Goal: Information Seeking & Learning: Learn about a topic

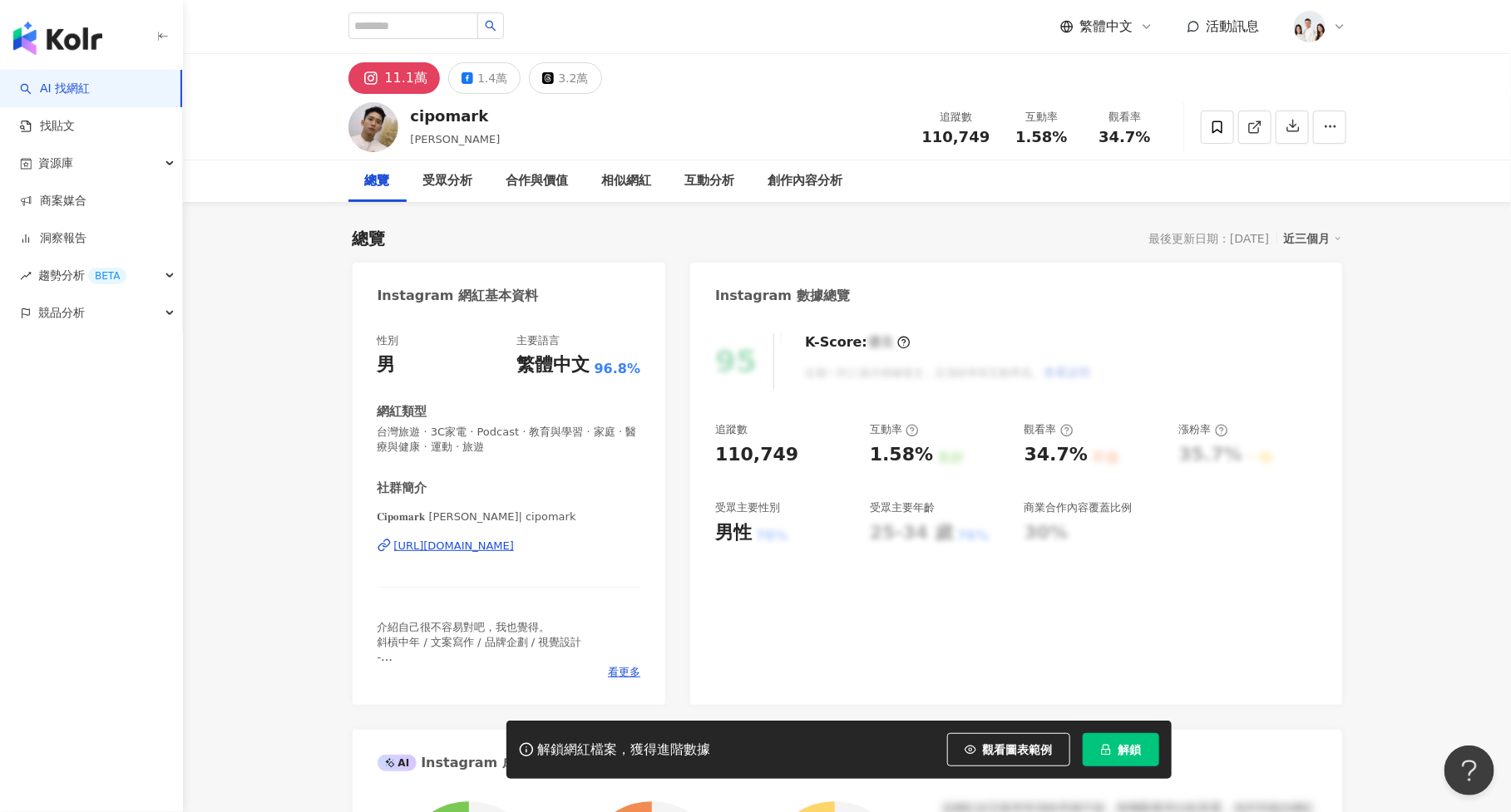
click at [1142, 756] on button "解鎖" at bounding box center [1121, 750] width 76 height 34
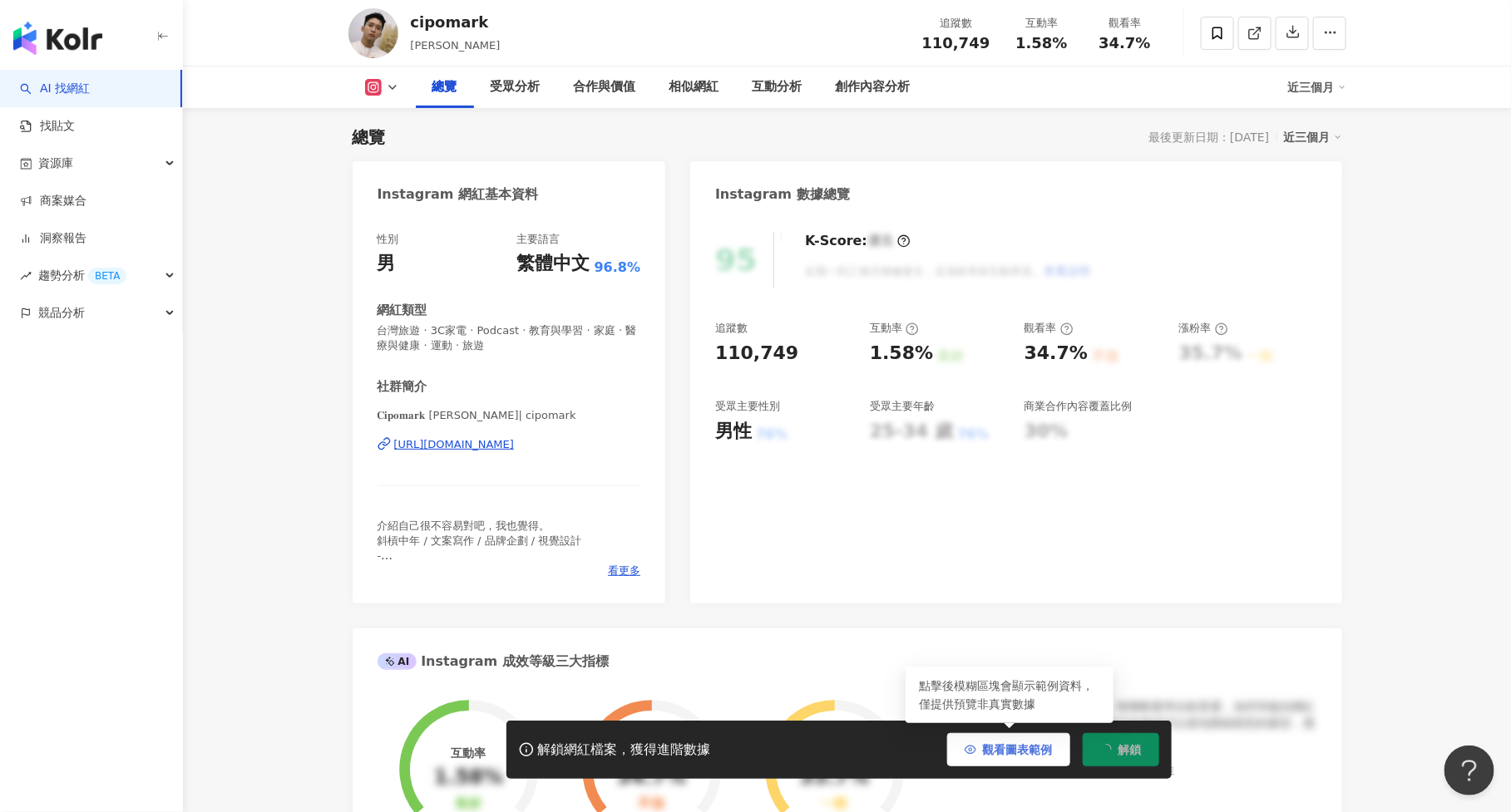
click at [1037, 741] on button "觀看圖表範例" at bounding box center [1009, 750] width 123 height 34
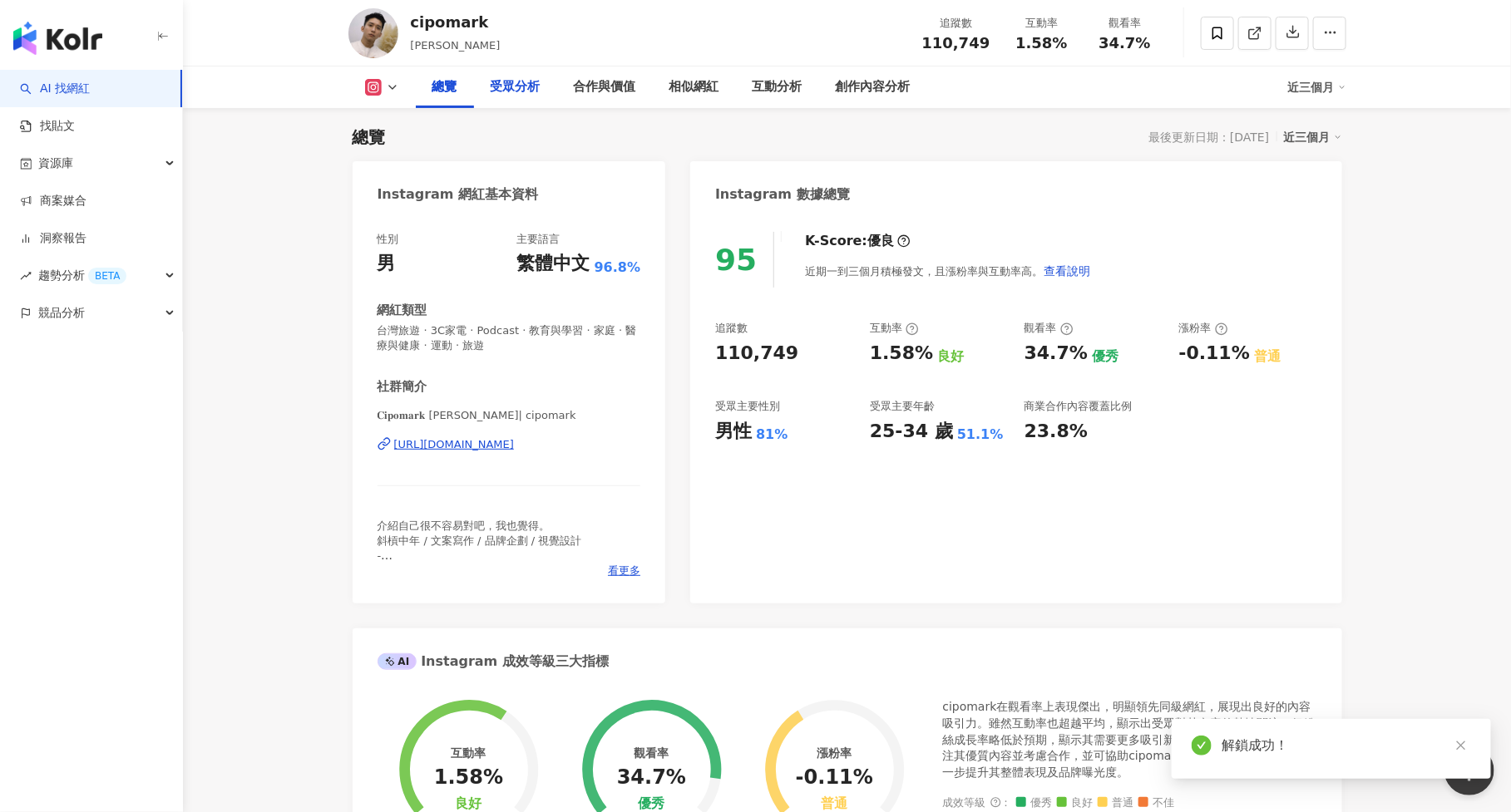
click at [525, 84] on div "受眾分析" at bounding box center [516, 87] width 50 height 20
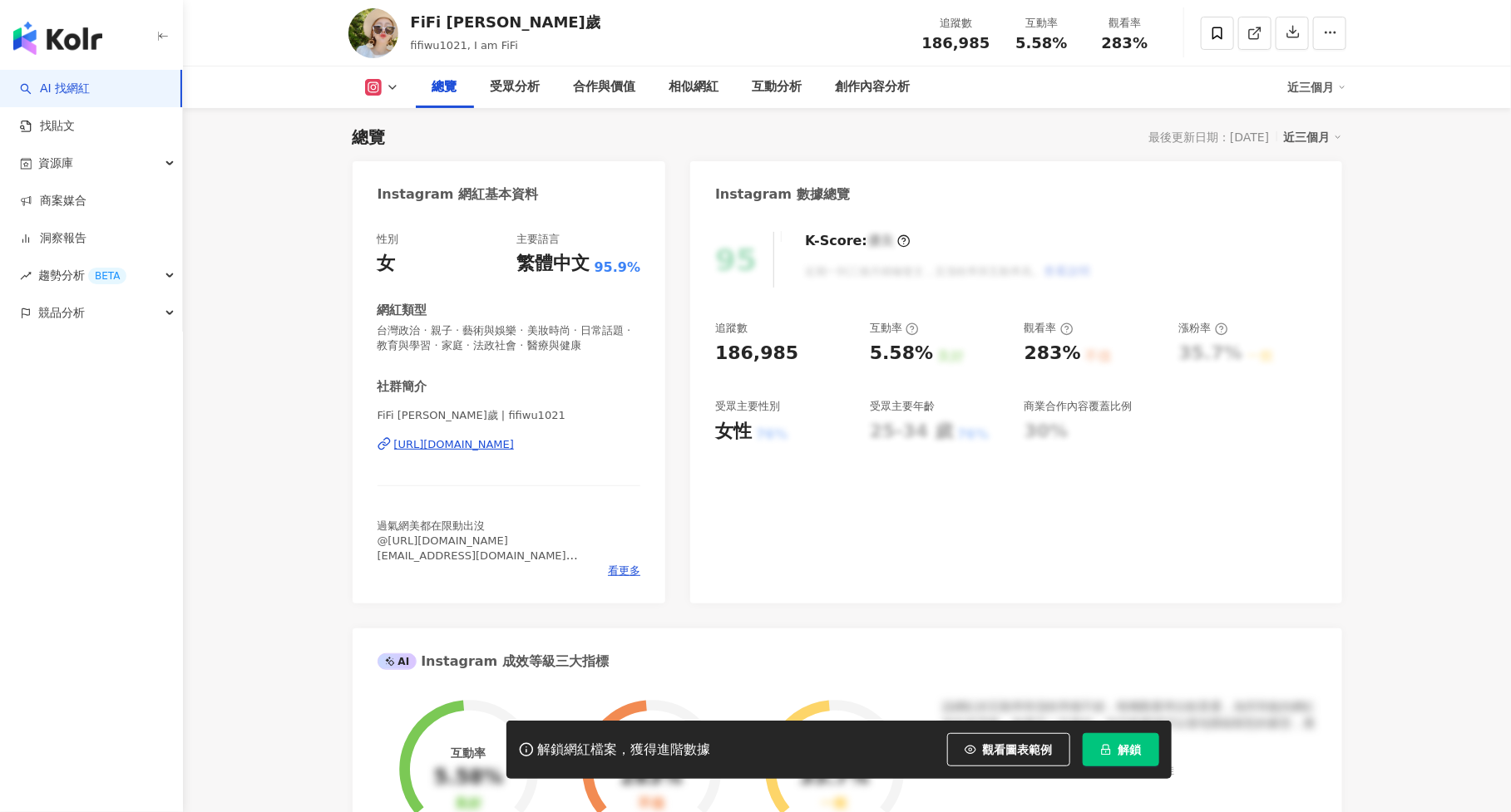
click at [1130, 756] on span "解鎖" at bounding box center [1130, 750] width 23 height 13
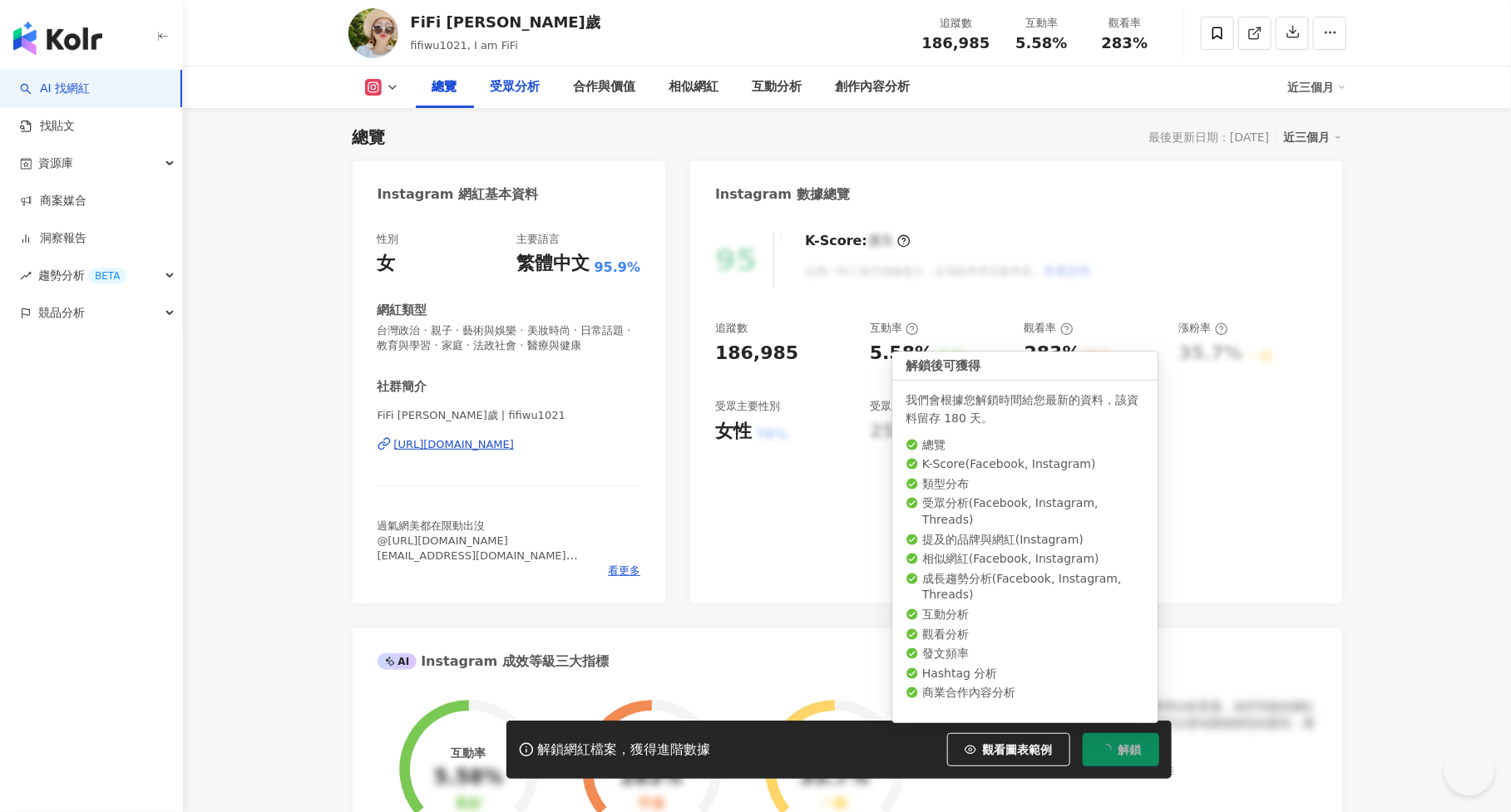
click at [507, 81] on div "受眾分析" at bounding box center [516, 87] width 50 height 20
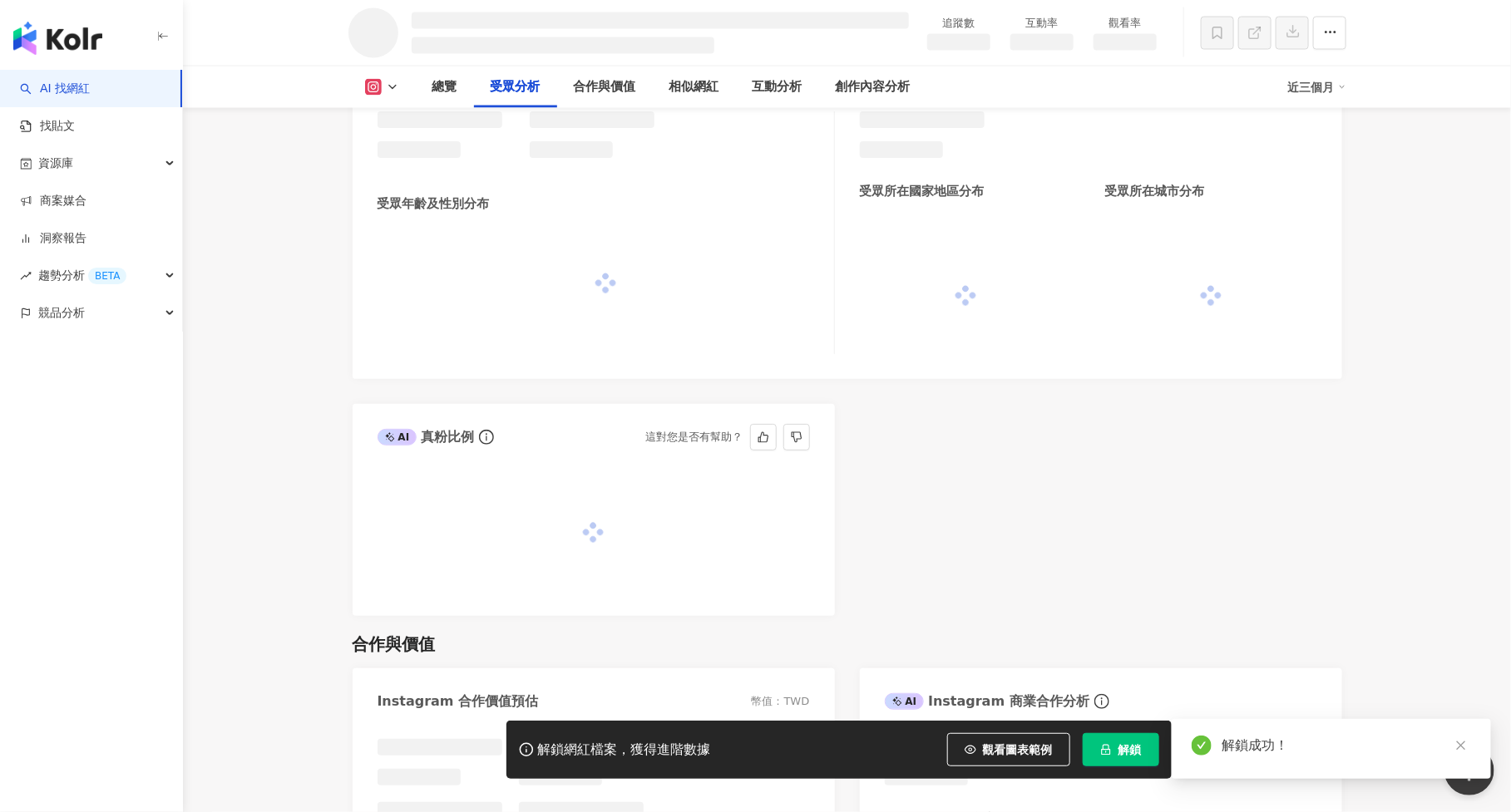
scroll to position [1369, 0]
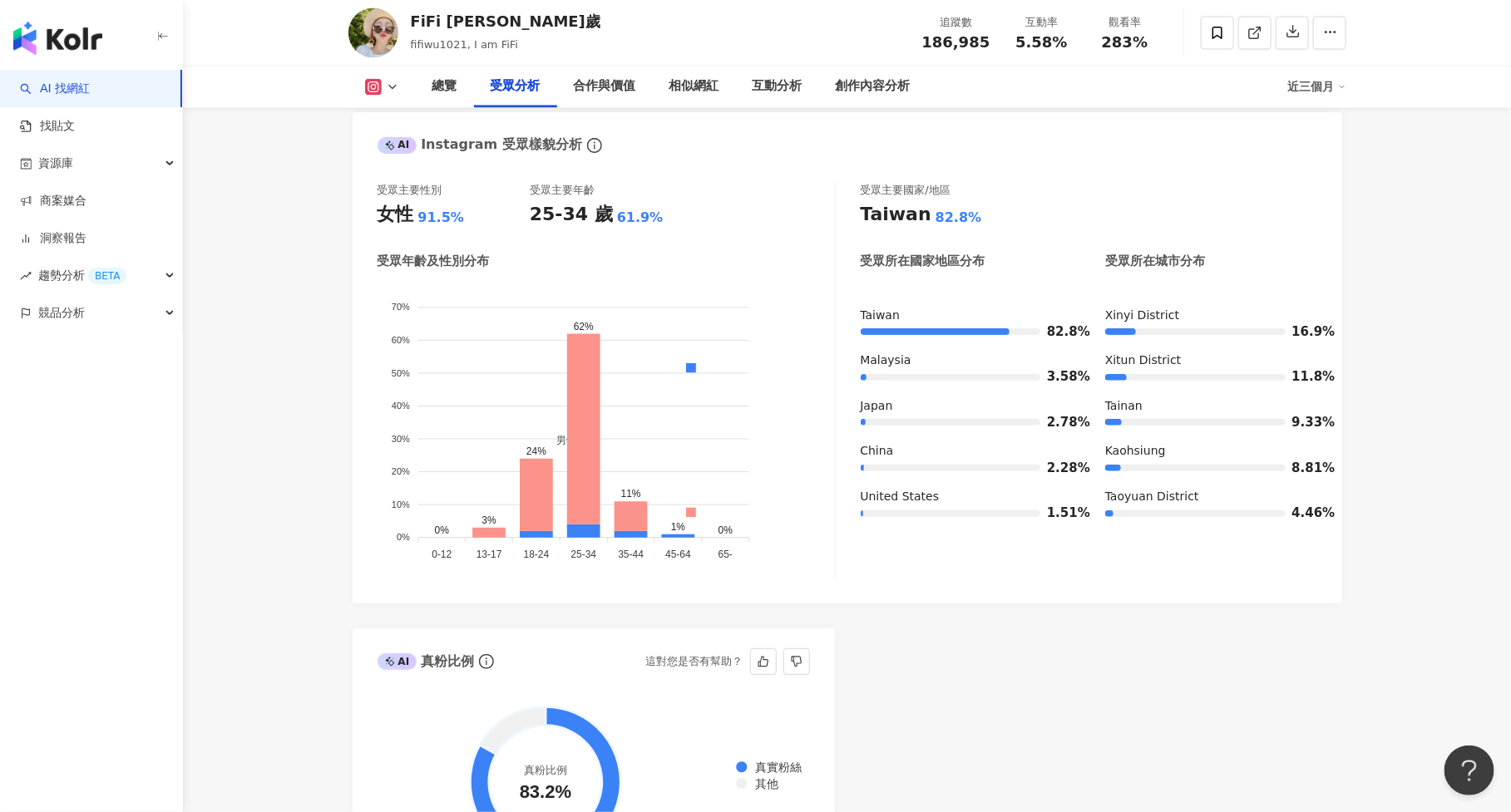
scroll to position [1468, 0]
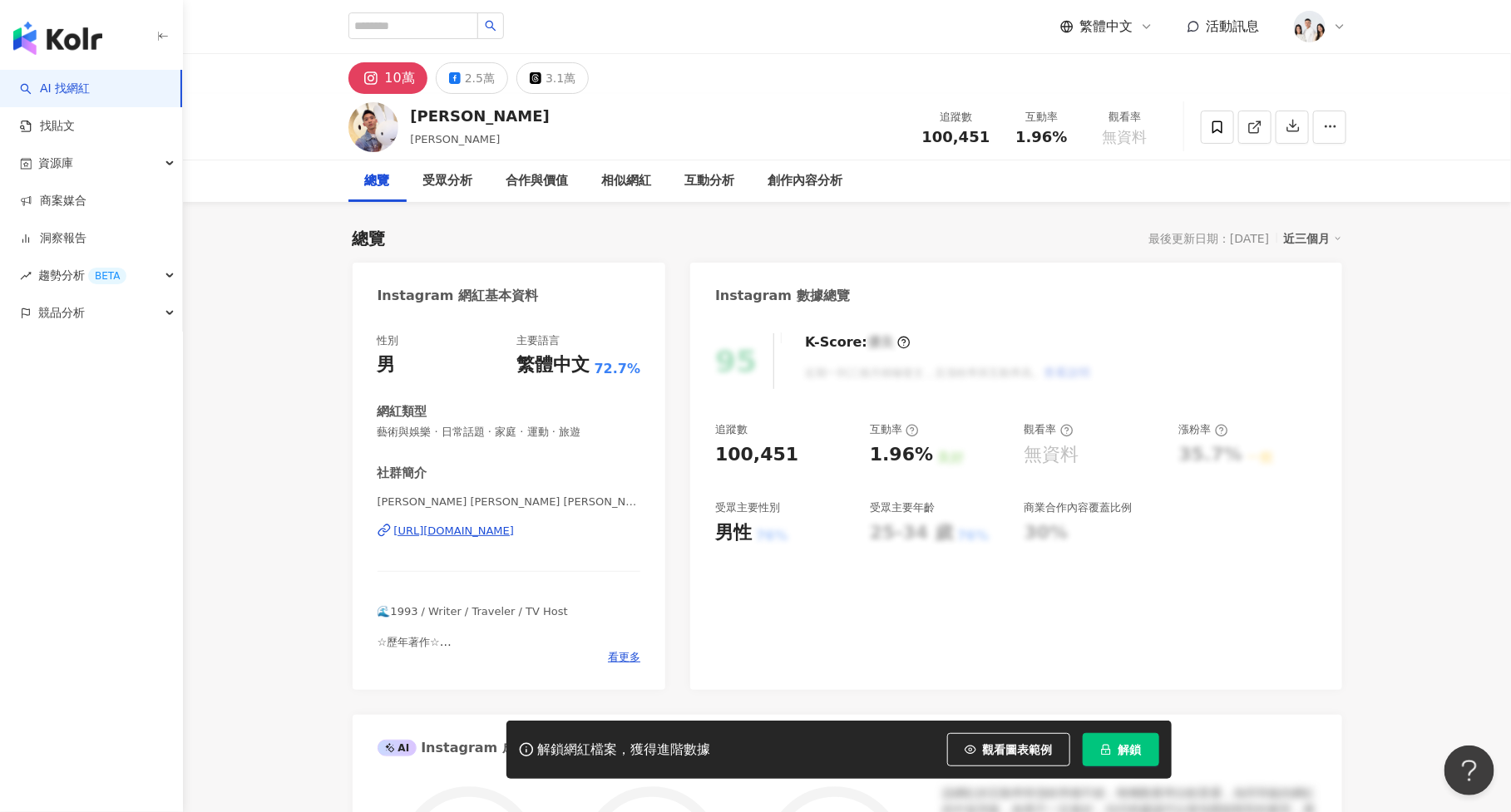
scroll to position [102, 0]
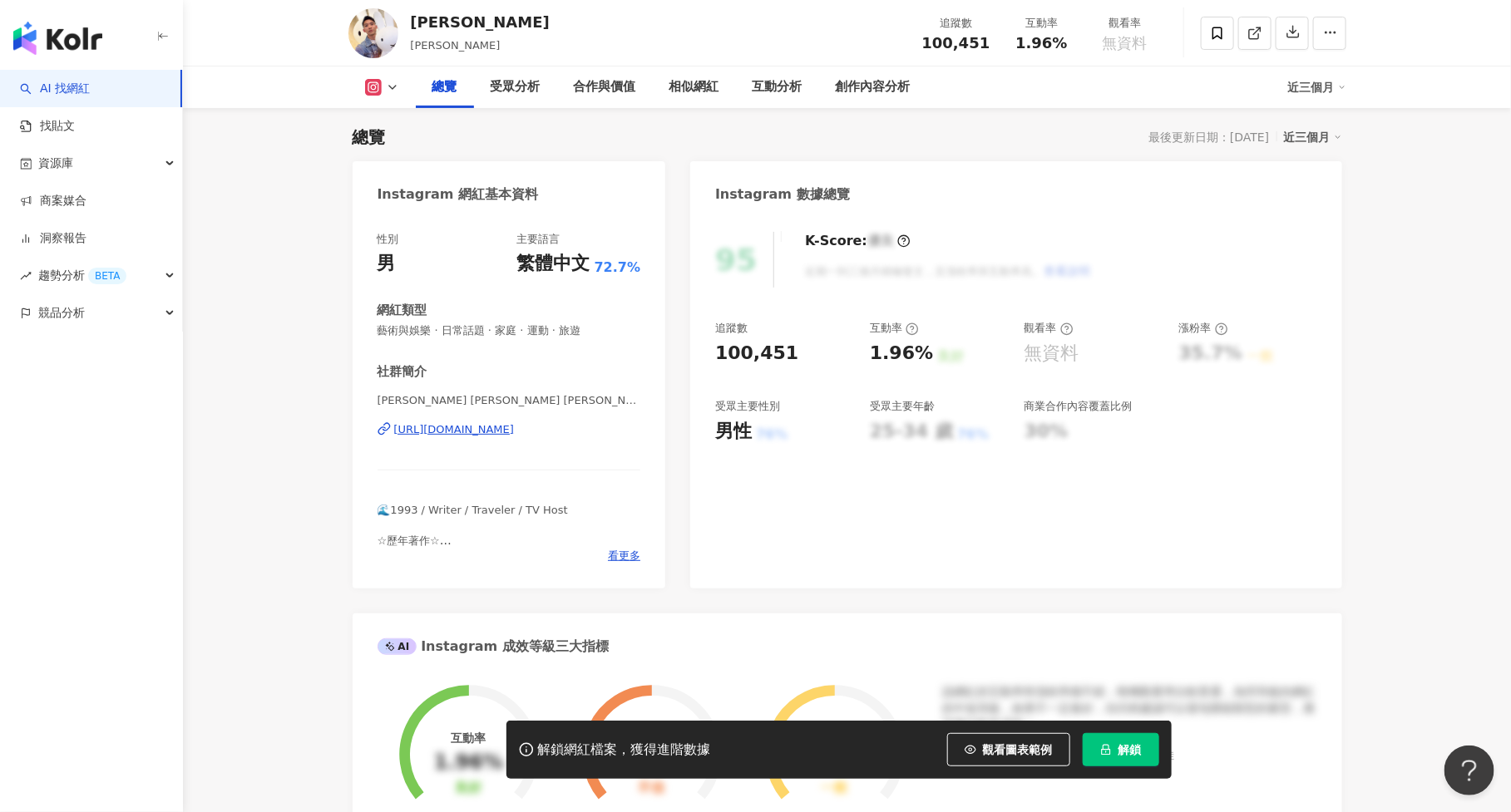
click at [1135, 761] on button "解鎖" at bounding box center [1121, 750] width 76 height 34
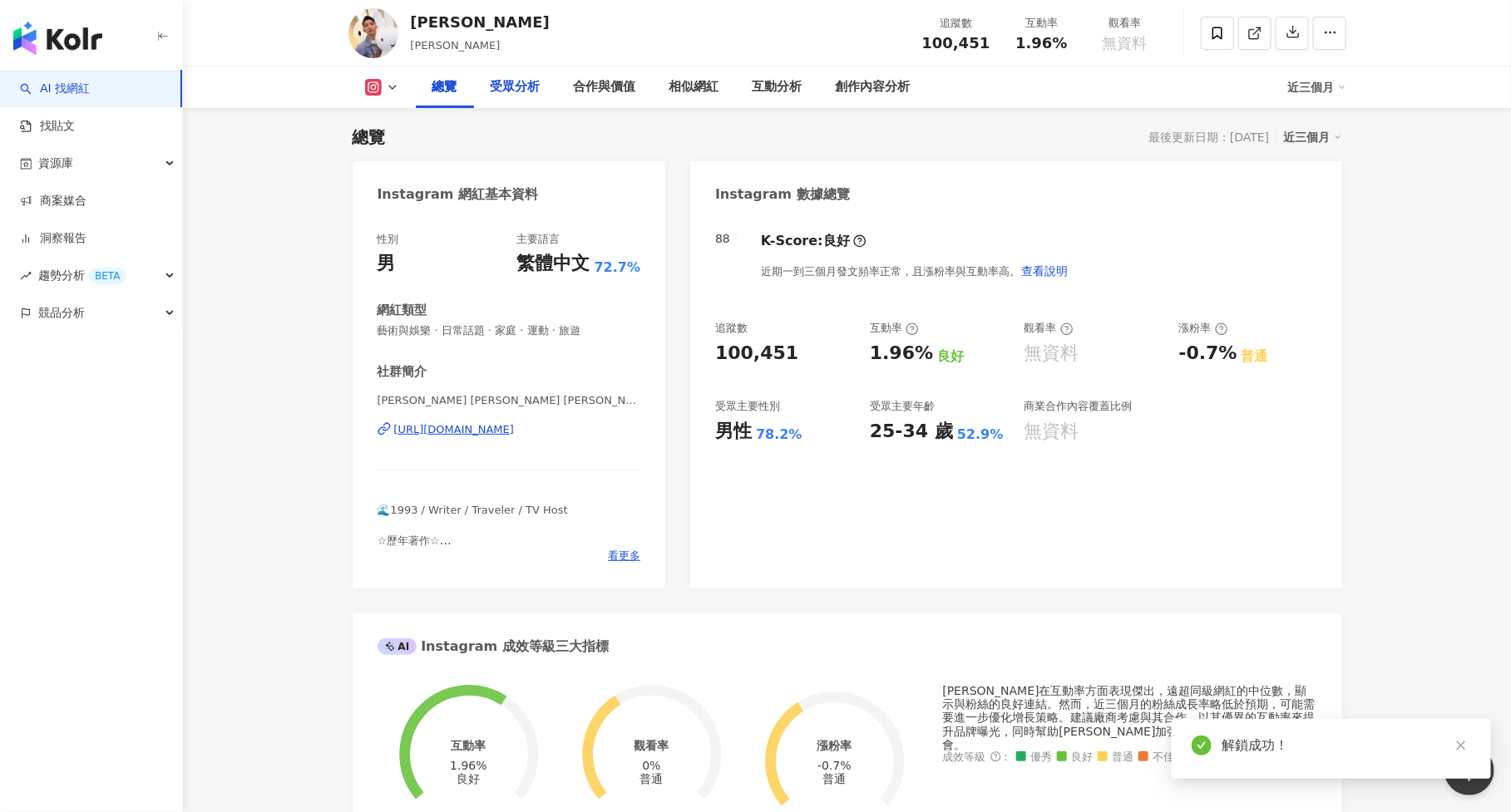
click at [517, 71] on div "受眾分析" at bounding box center [515, 87] width 83 height 42
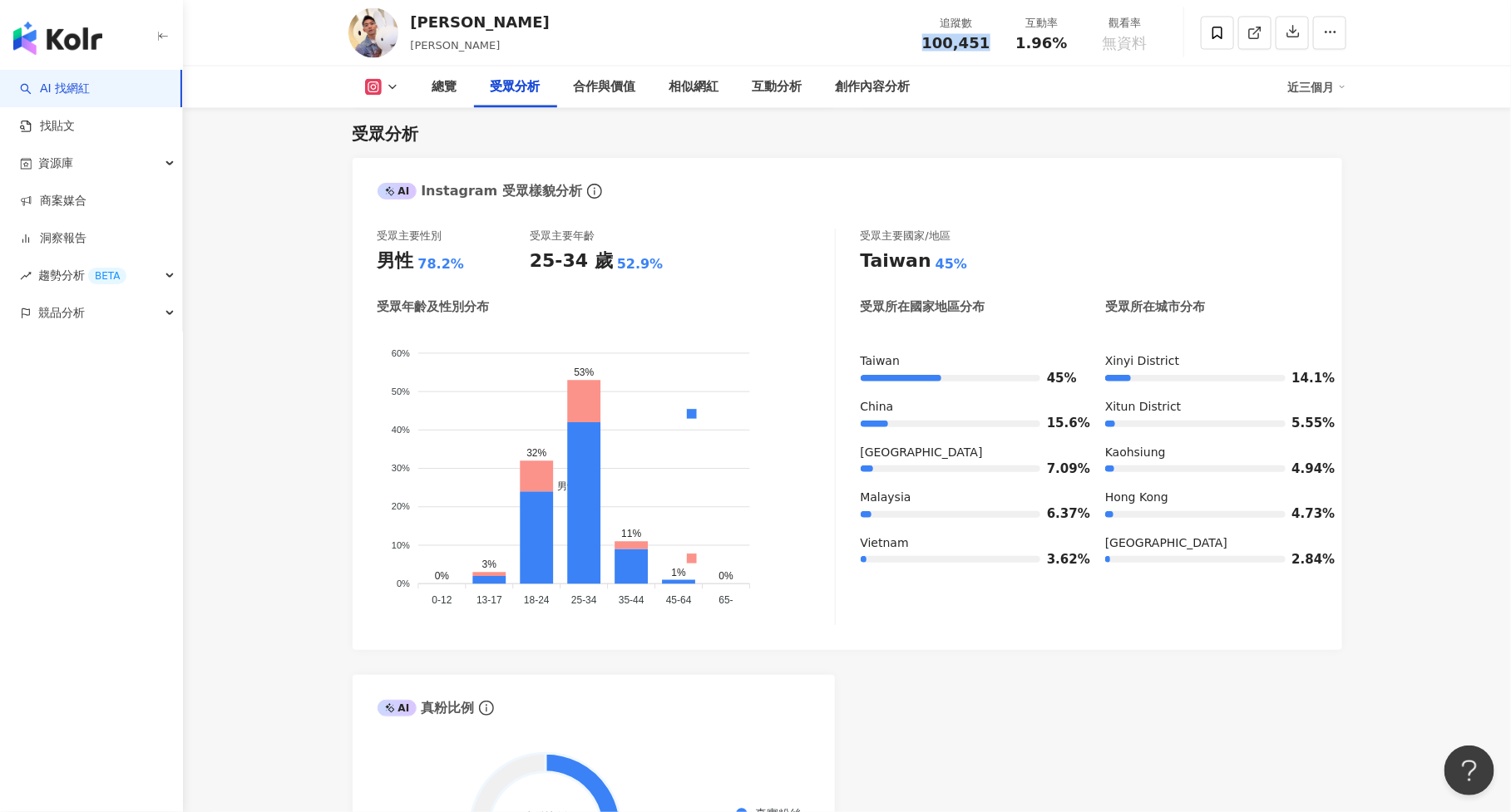
drag, startPoint x: 926, startPoint y: 40, endPoint x: 989, endPoint y: 50, distance: 63.8
click at [989, 50] on div "追蹤數 100,451" at bounding box center [956, 33] width 88 height 35
copy span "100,451"
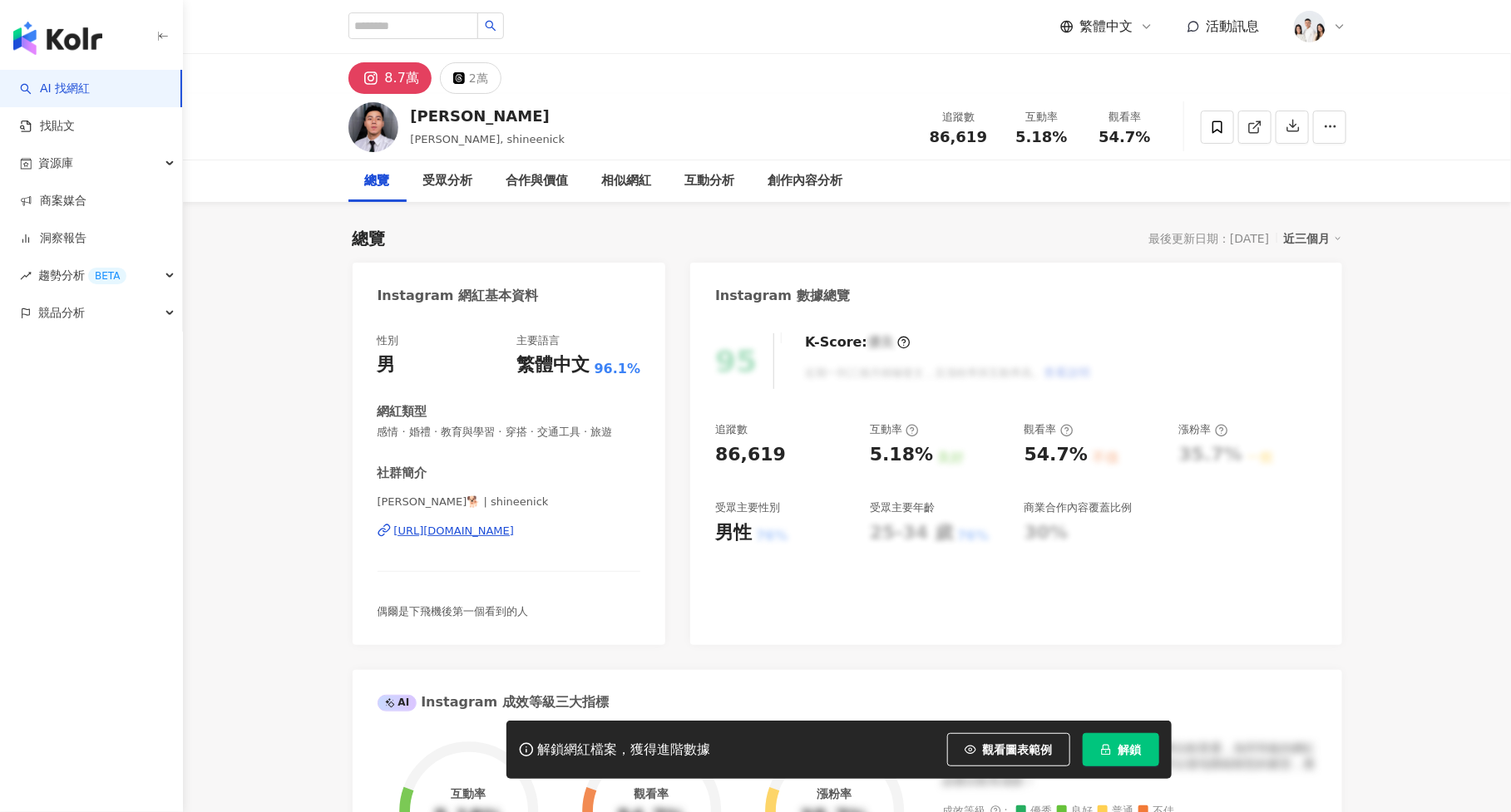
click at [1127, 756] on button "解鎖" at bounding box center [1121, 750] width 76 height 34
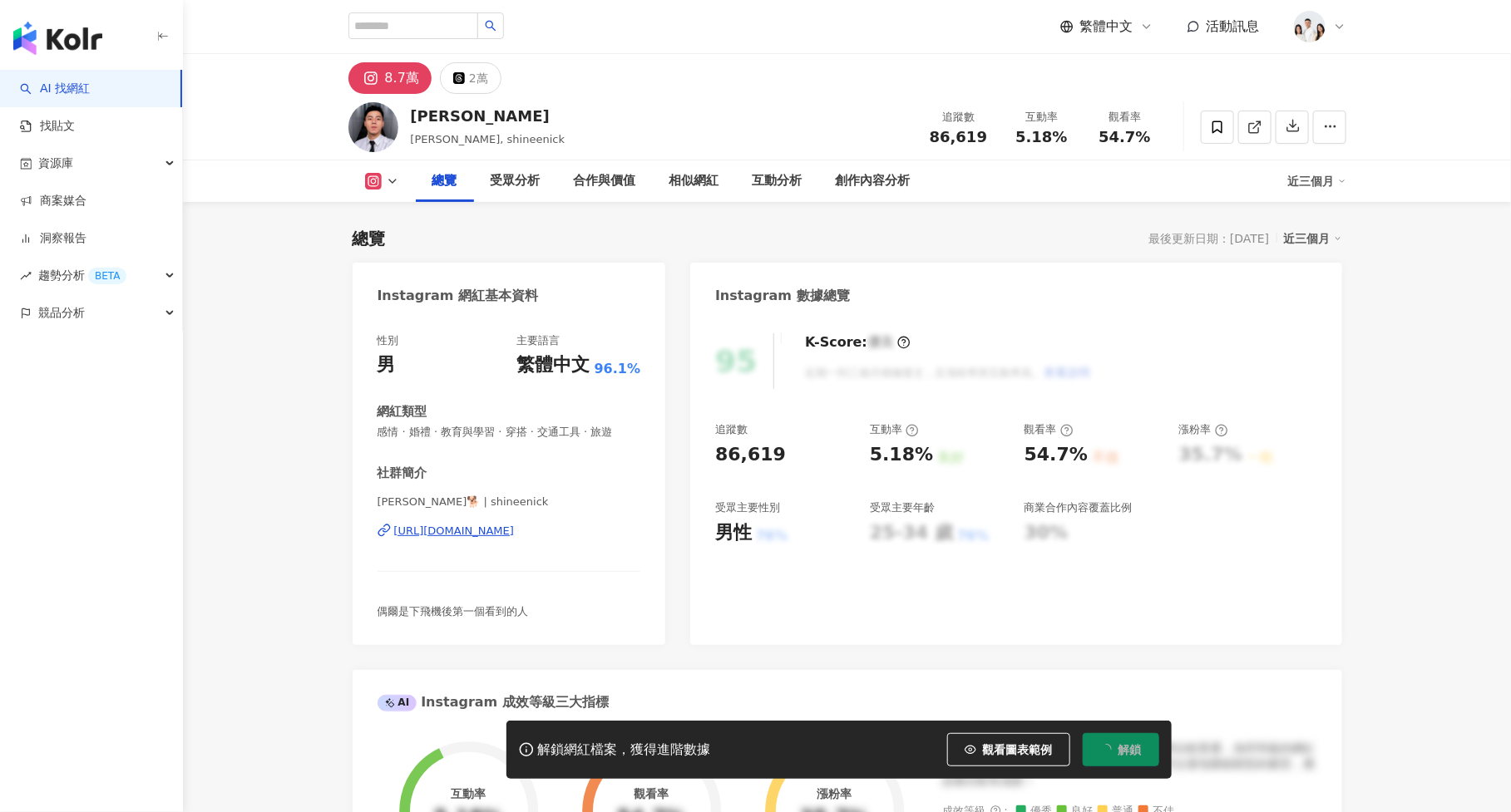
scroll to position [102, 0]
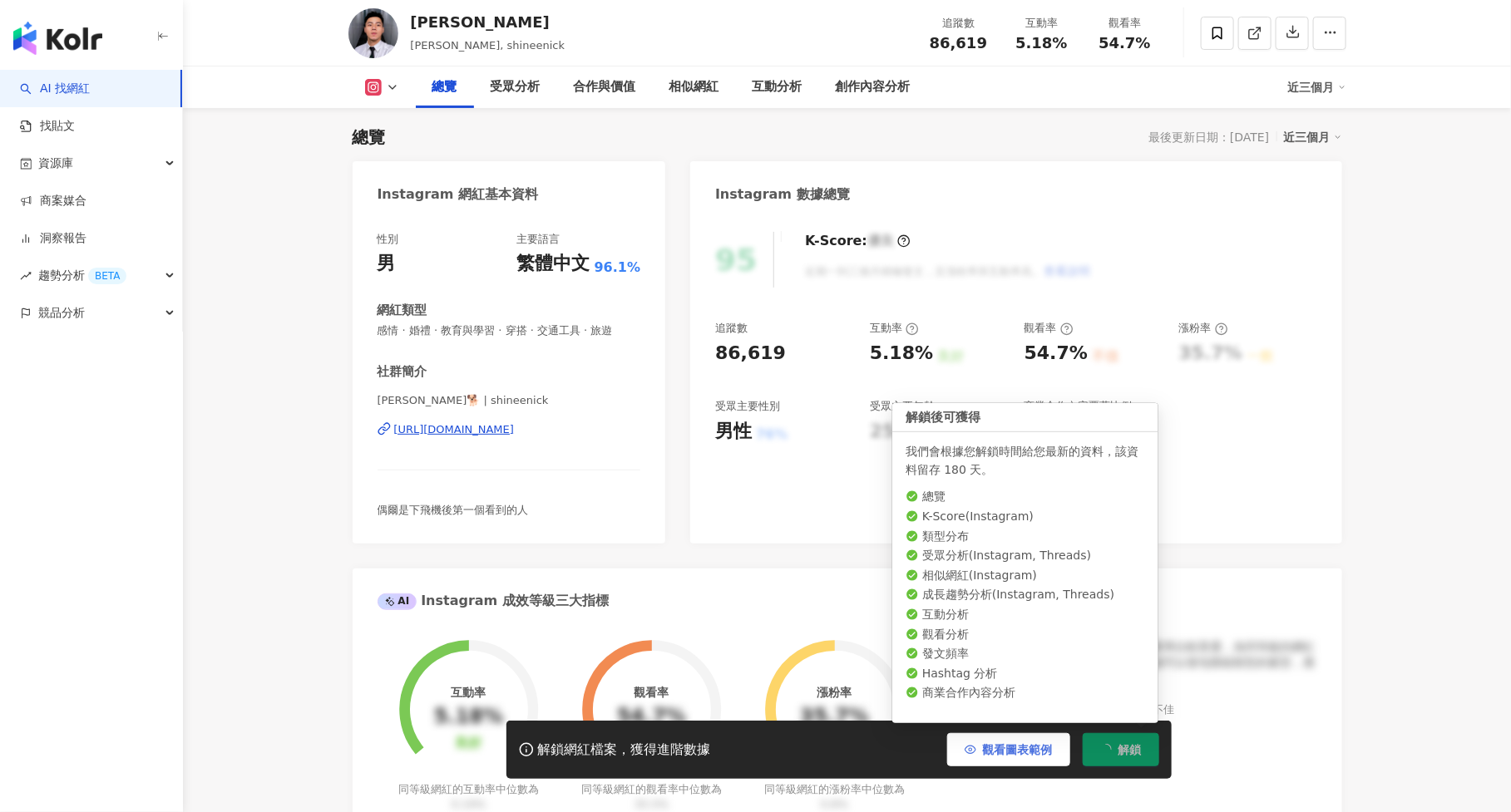
click at [1025, 742] on button "觀看圖表範例" at bounding box center [1009, 750] width 123 height 34
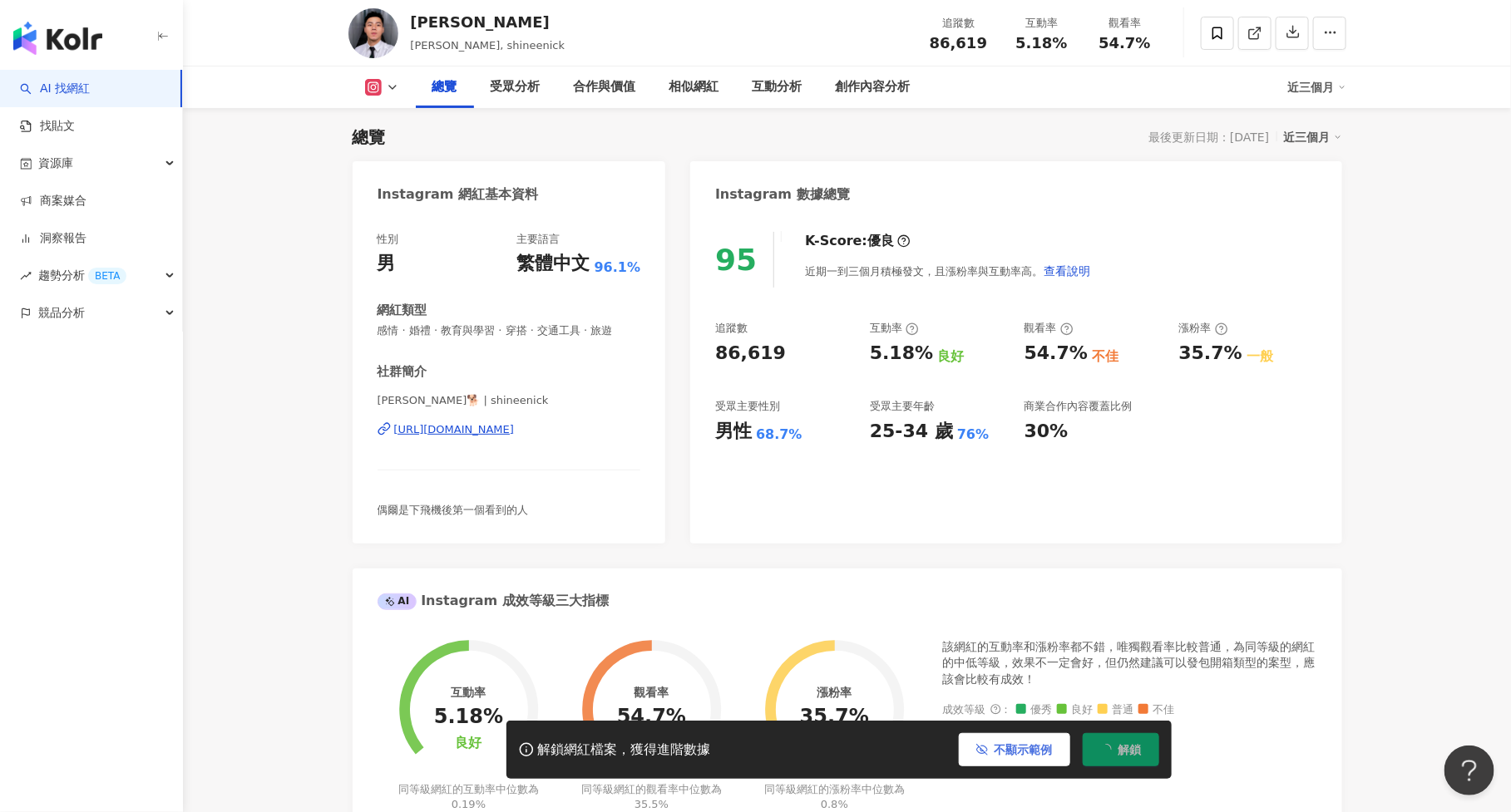
scroll to position [0, 0]
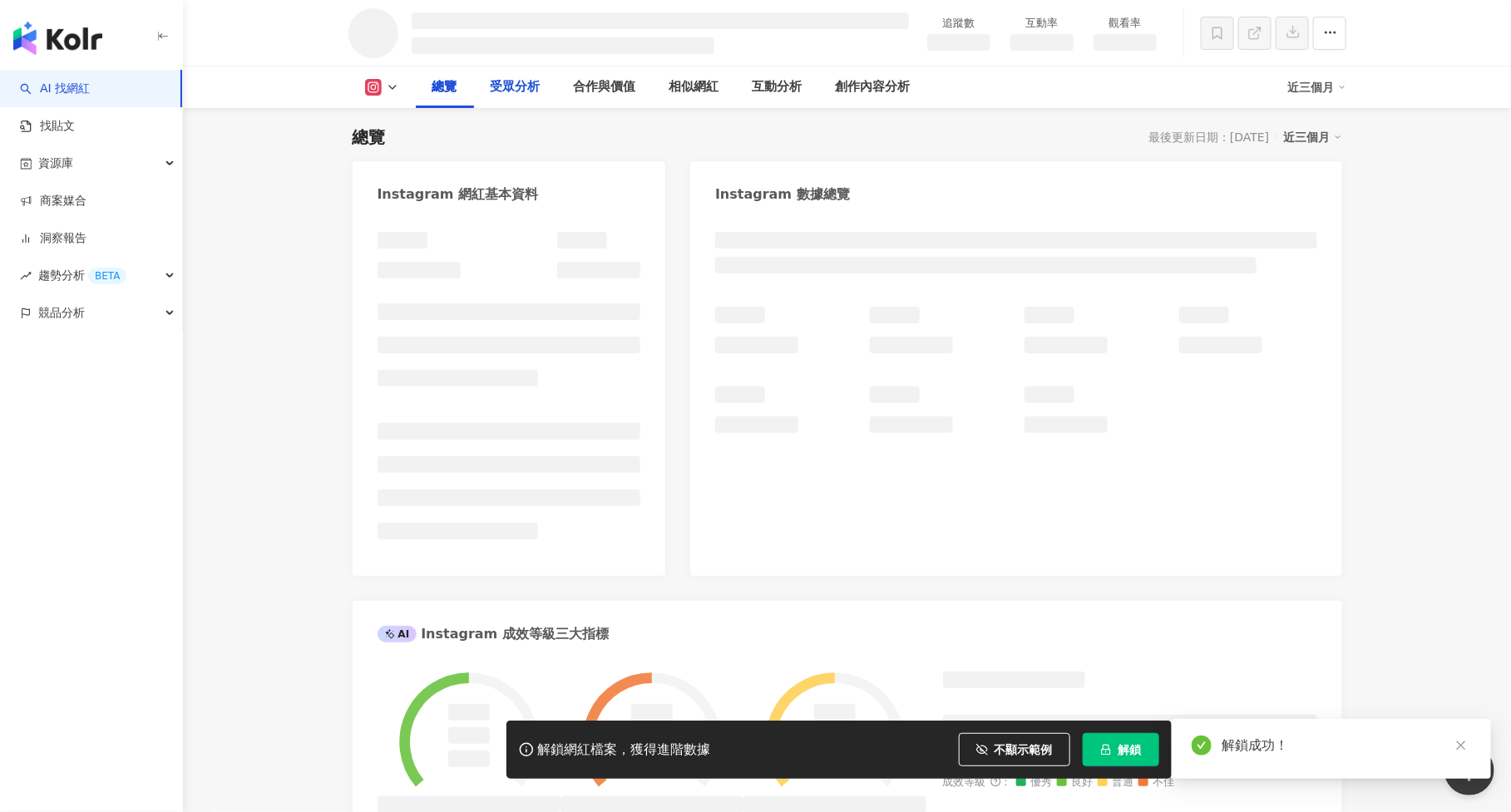
click at [517, 87] on div "受眾分析" at bounding box center [516, 87] width 50 height 20
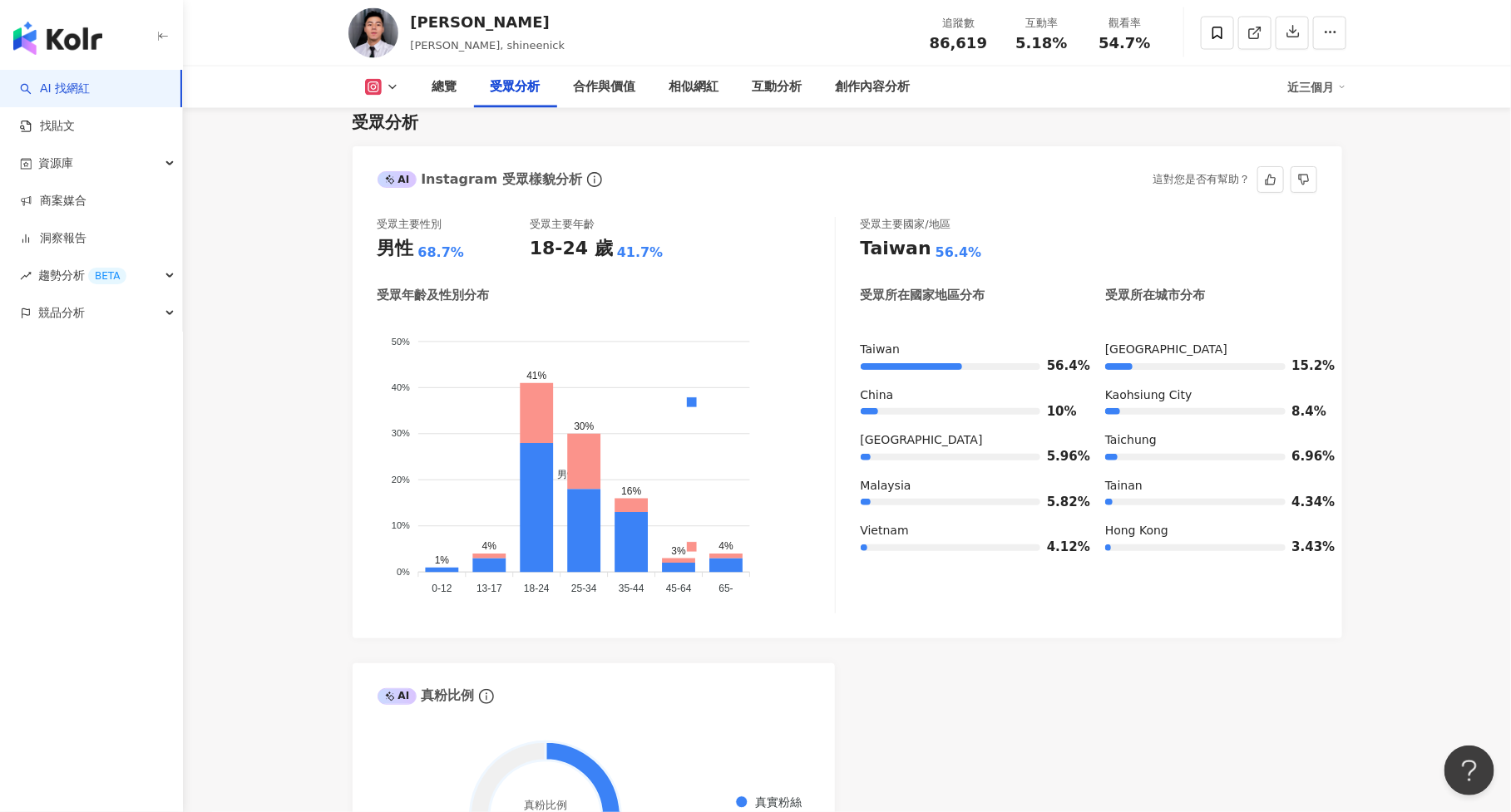
scroll to position [1397, 0]
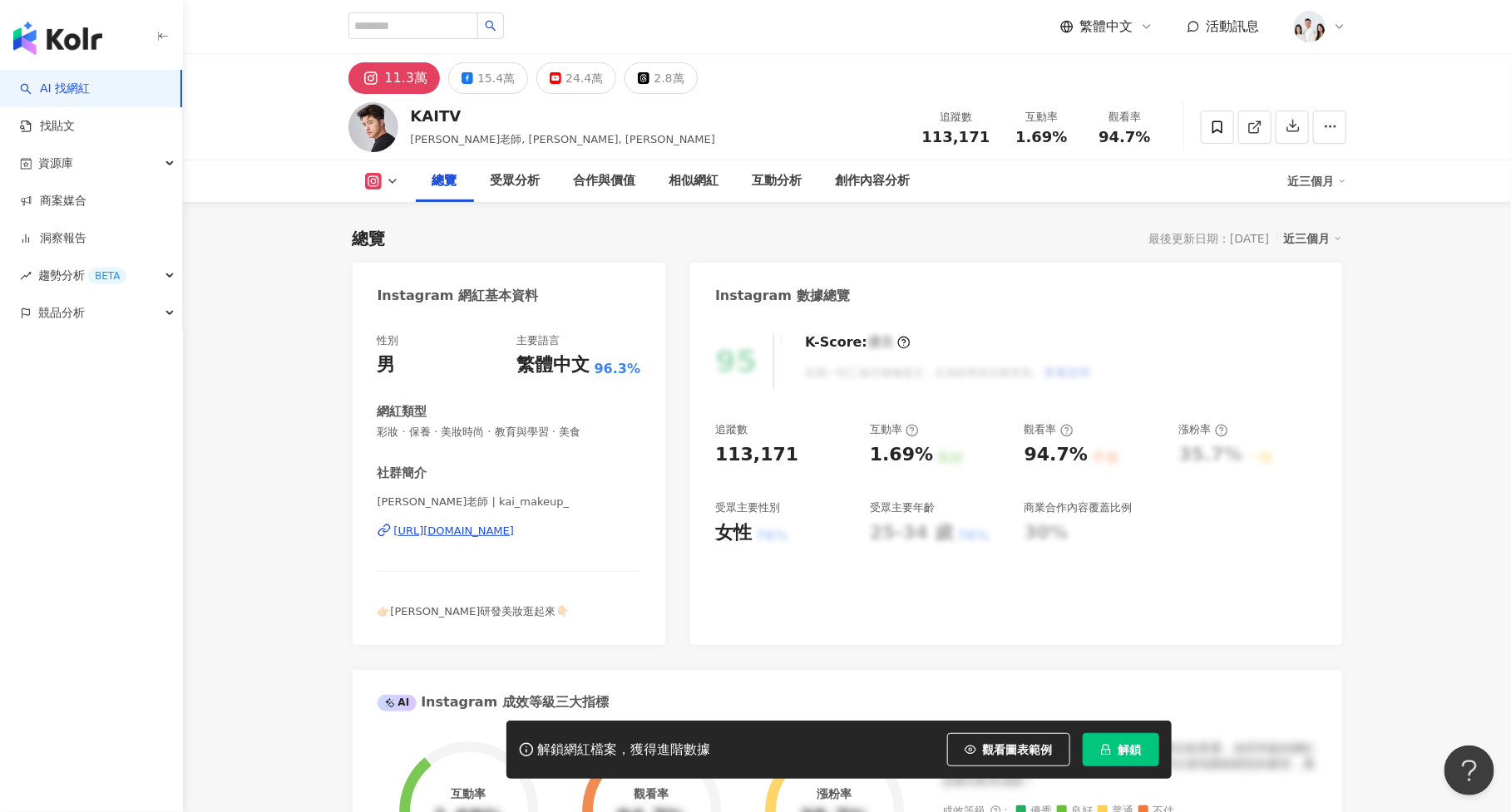
scroll to position [102, 0]
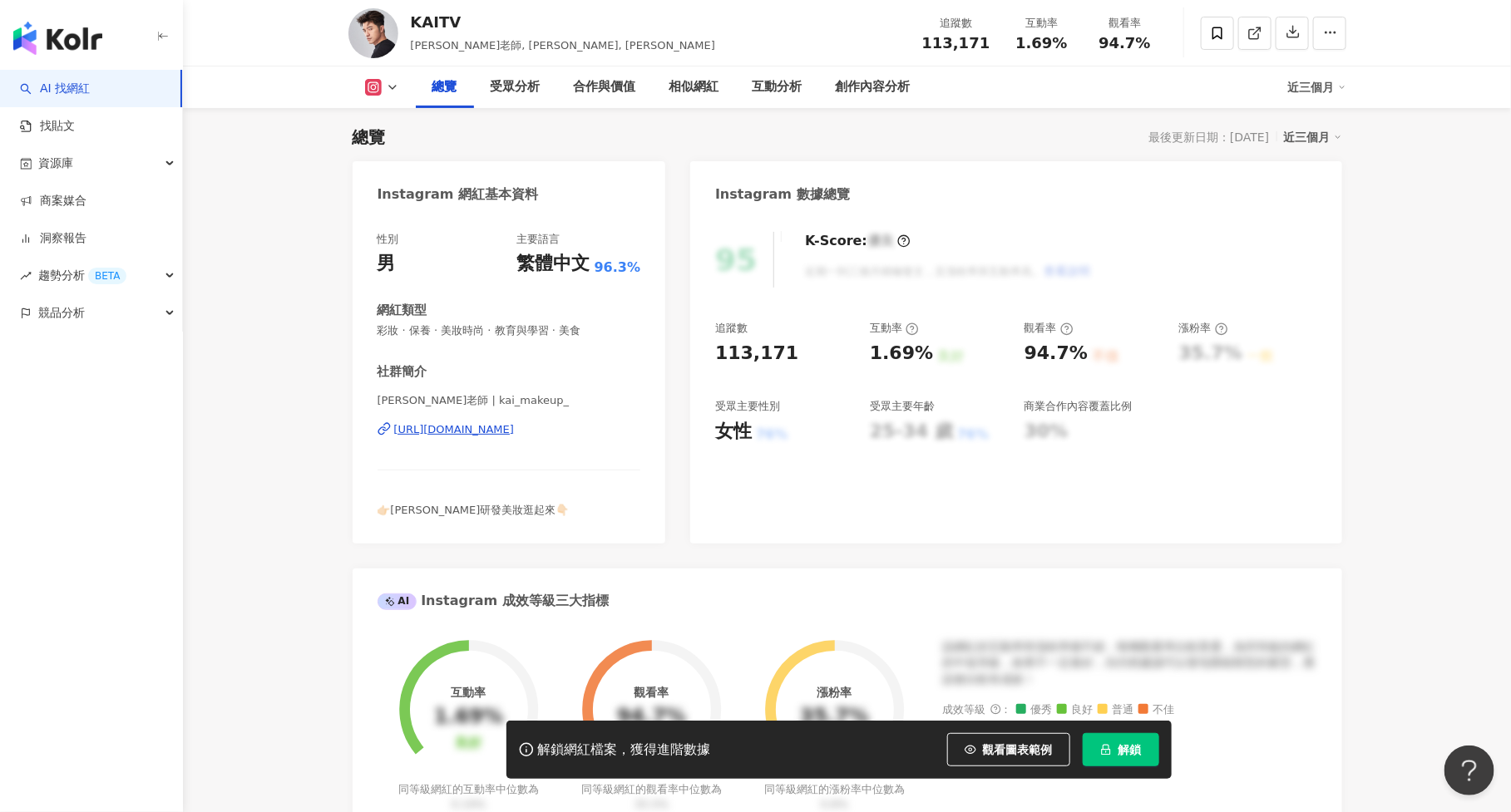
click at [1111, 761] on button "解鎖" at bounding box center [1121, 750] width 76 height 34
click at [1021, 752] on span "觀看圖表範例" at bounding box center [1017, 750] width 70 height 13
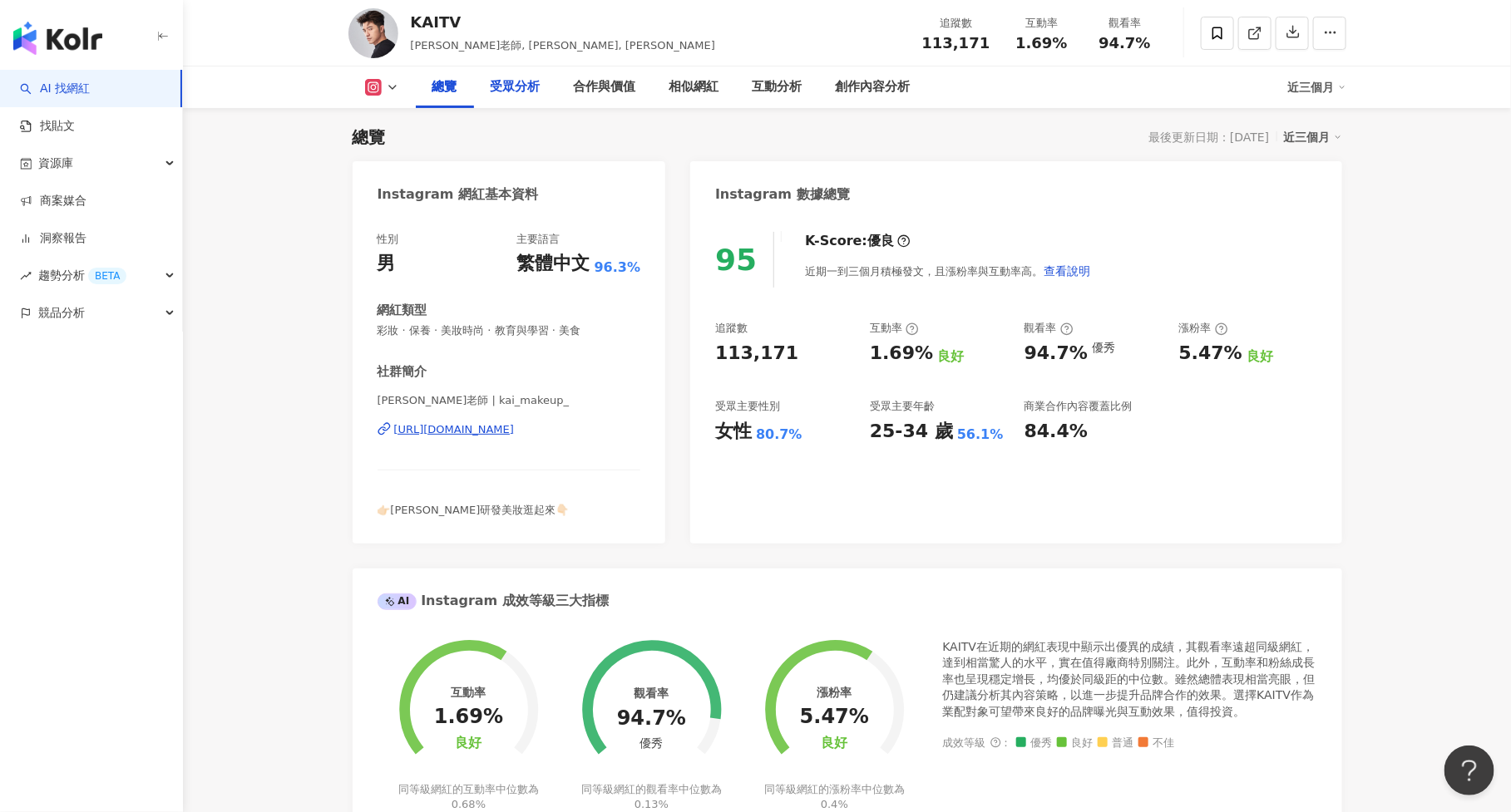
click at [507, 75] on div "受眾分析" at bounding box center [515, 87] width 83 height 42
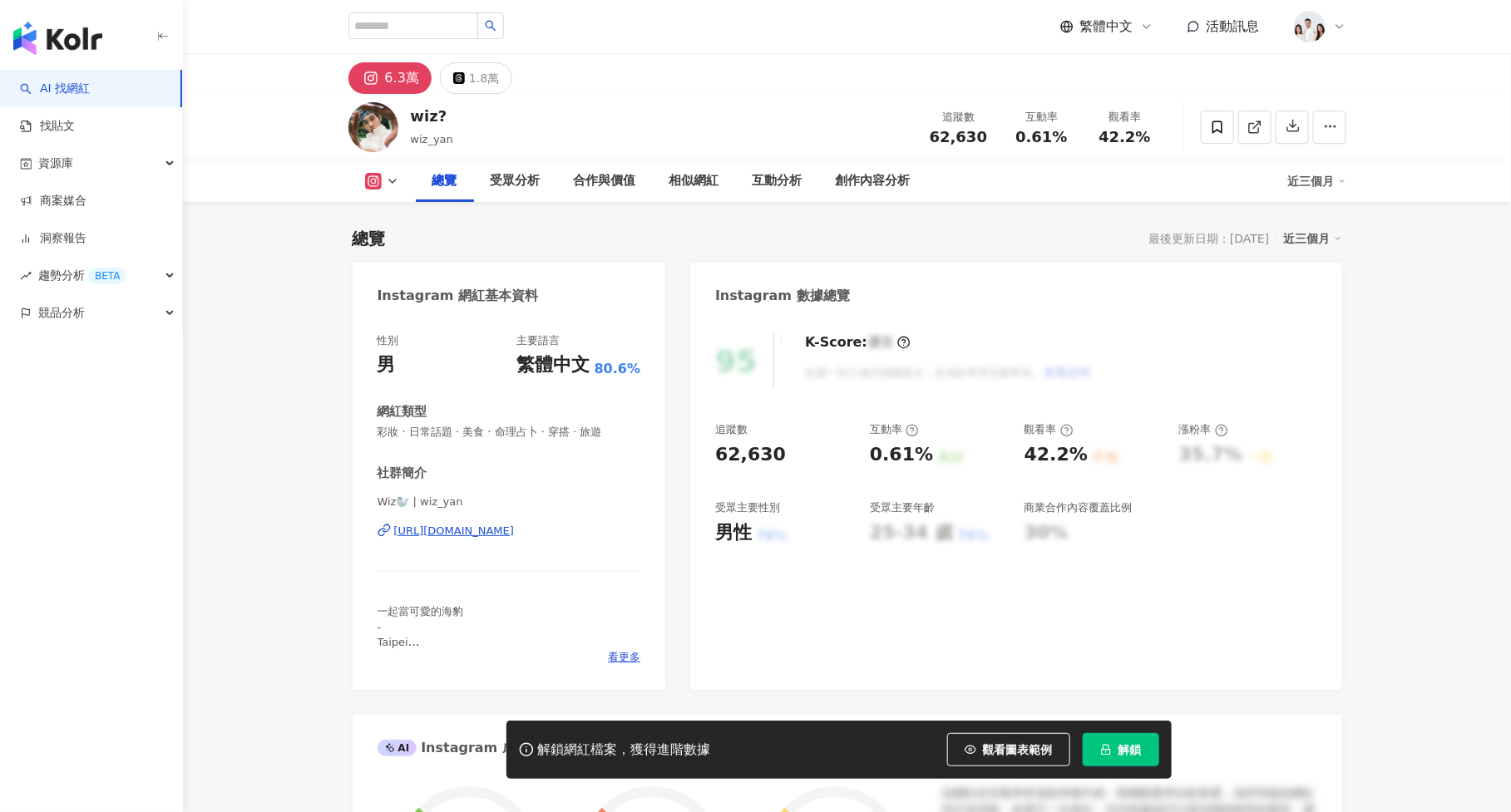
scroll to position [102, 0]
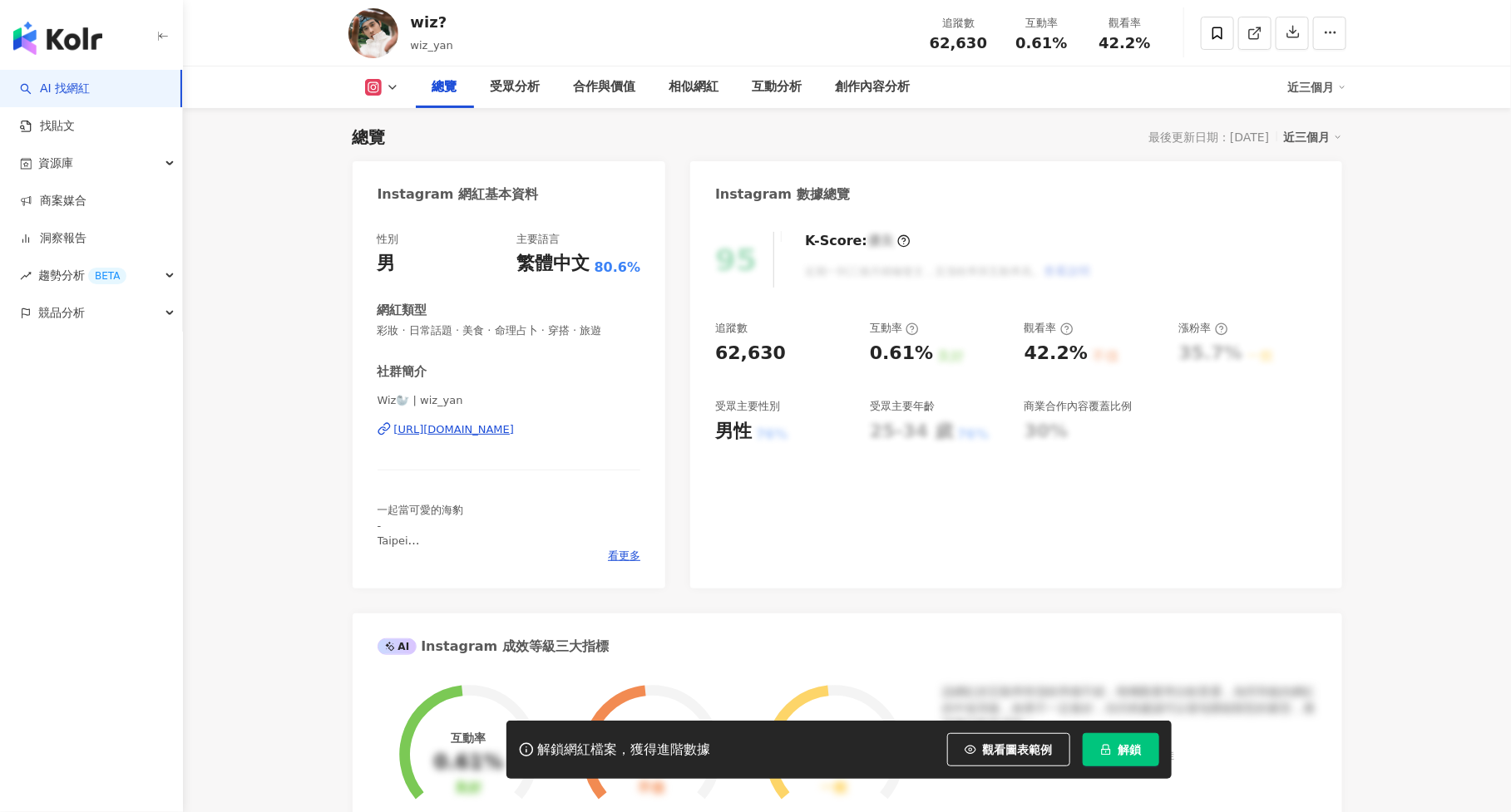
click at [1119, 754] on span "解鎖" at bounding box center [1130, 750] width 23 height 13
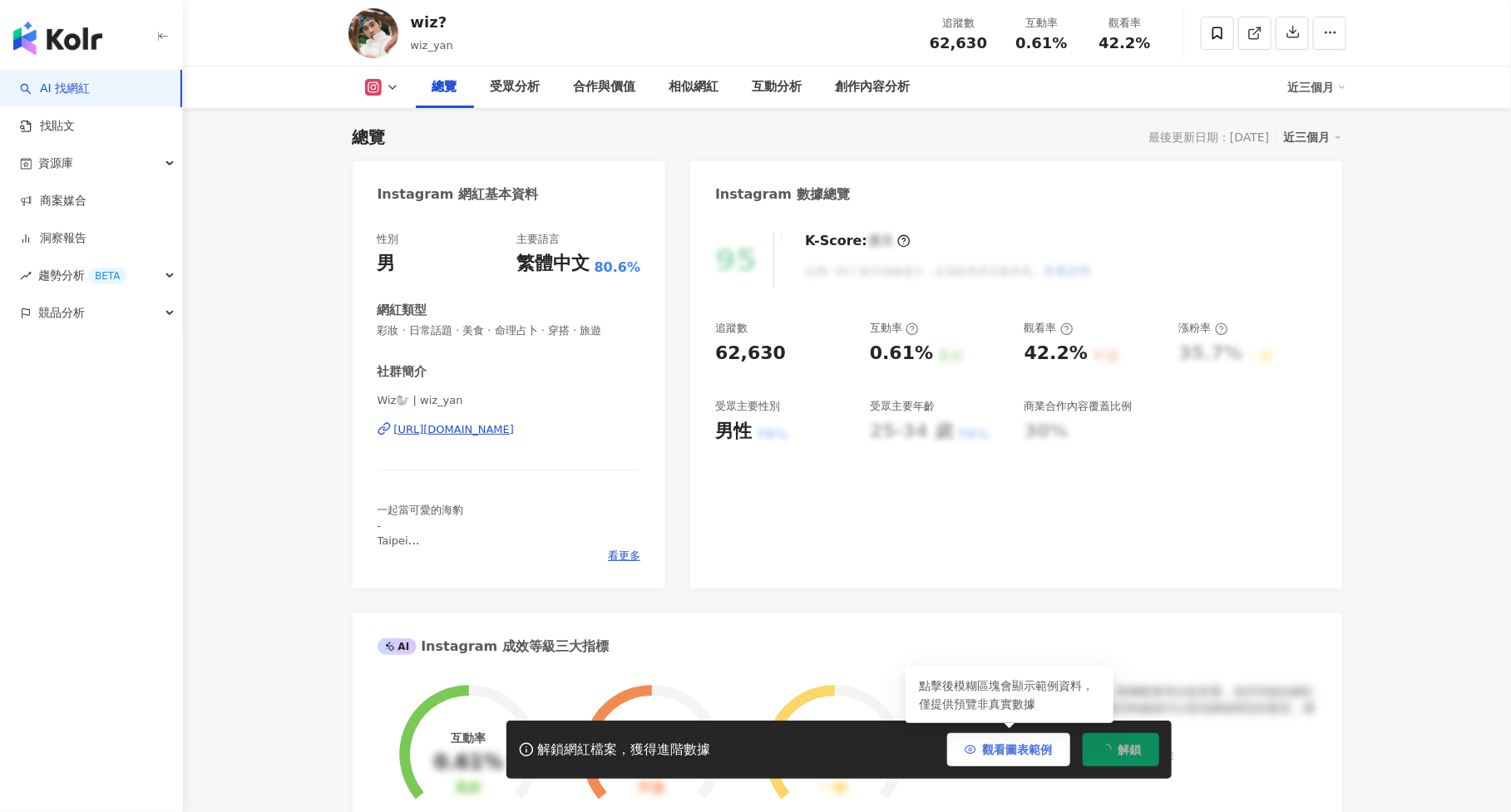
click at [1046, 751] on span "觀看圖表範例" at bounding box center [1017, 750] width 70 height 13
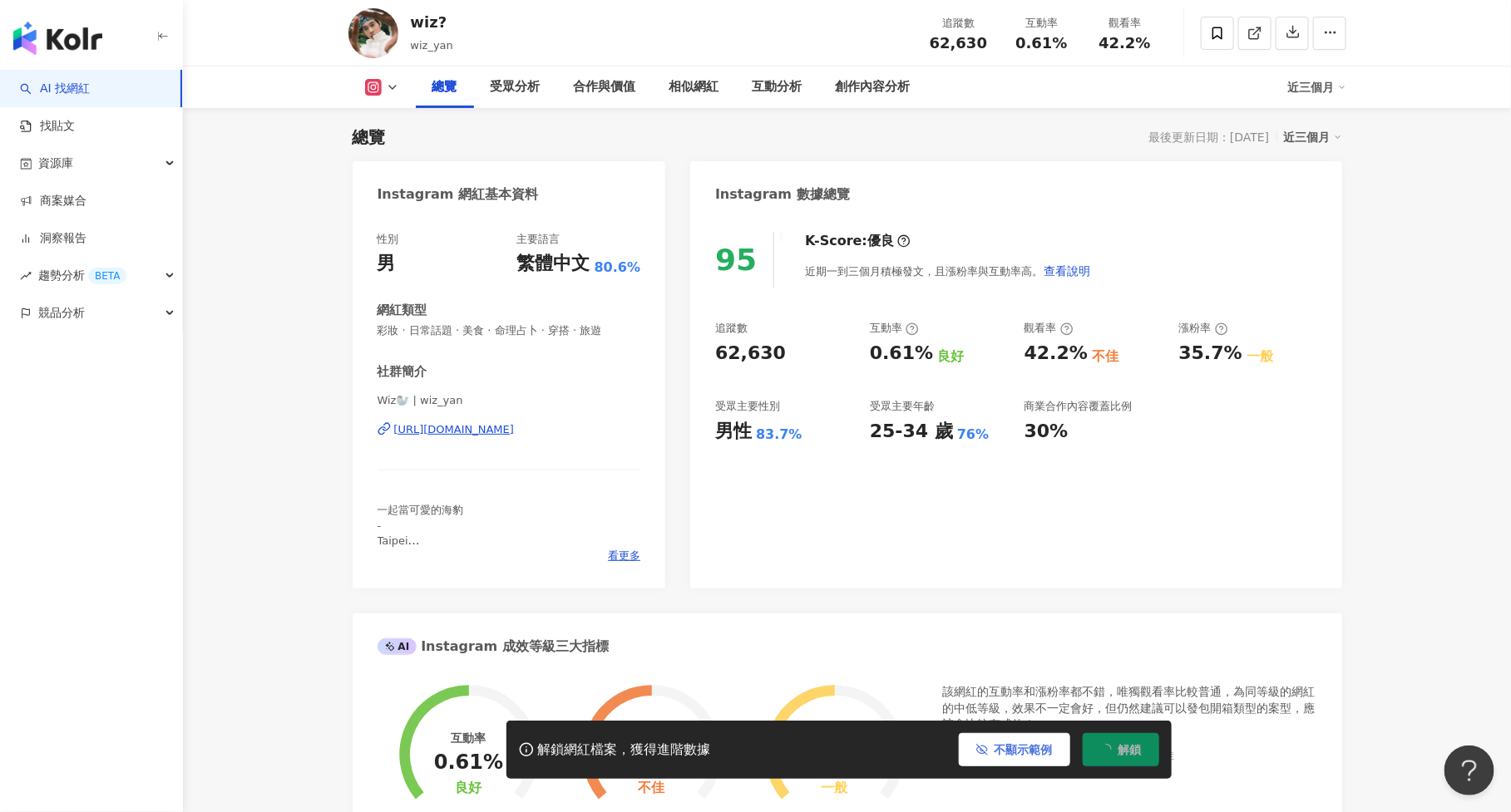
scroll to position [0, 0]
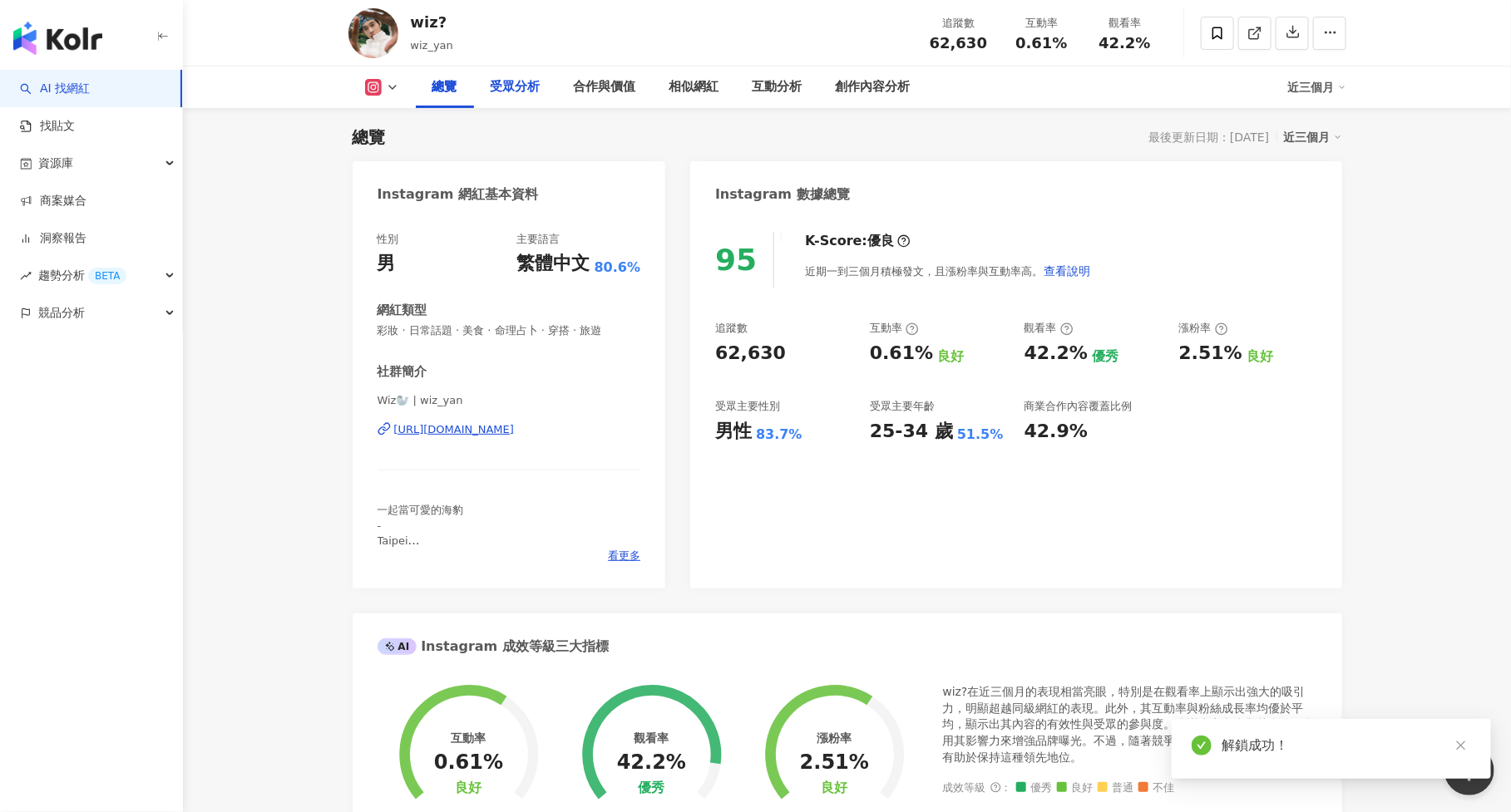
click at [524, 97] on div "受眾分析" at bounding box center [515, 87] width 83 height 42
